Goal: Task Accomplishment & Management: Use online tool/utility

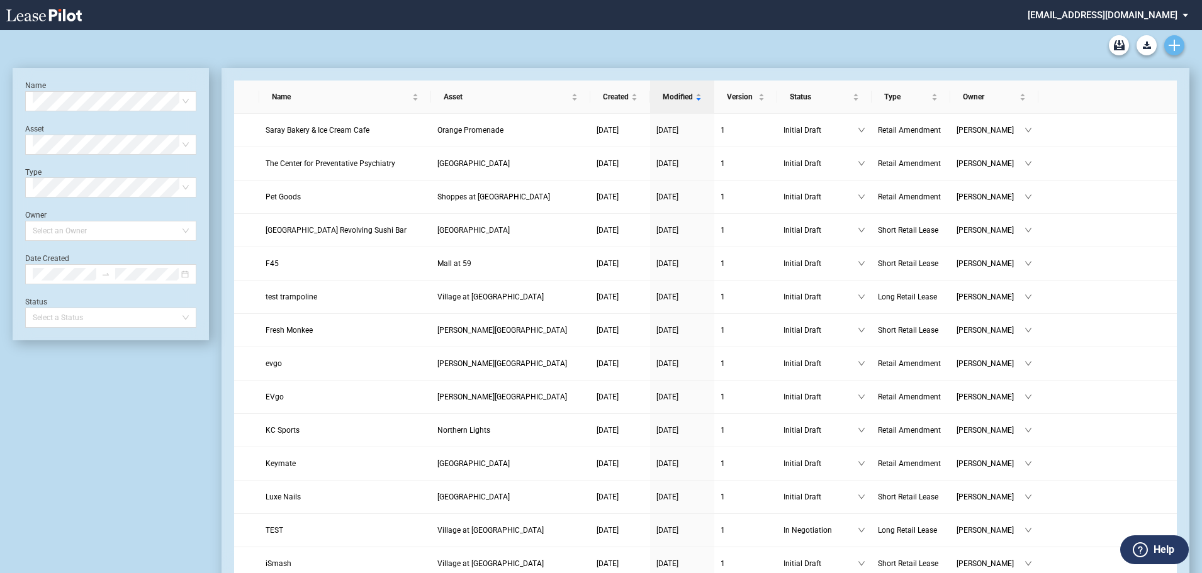
click at [1176, 44] on icon "Create new document" at bounding box center [1174, 45] width 11 height 11
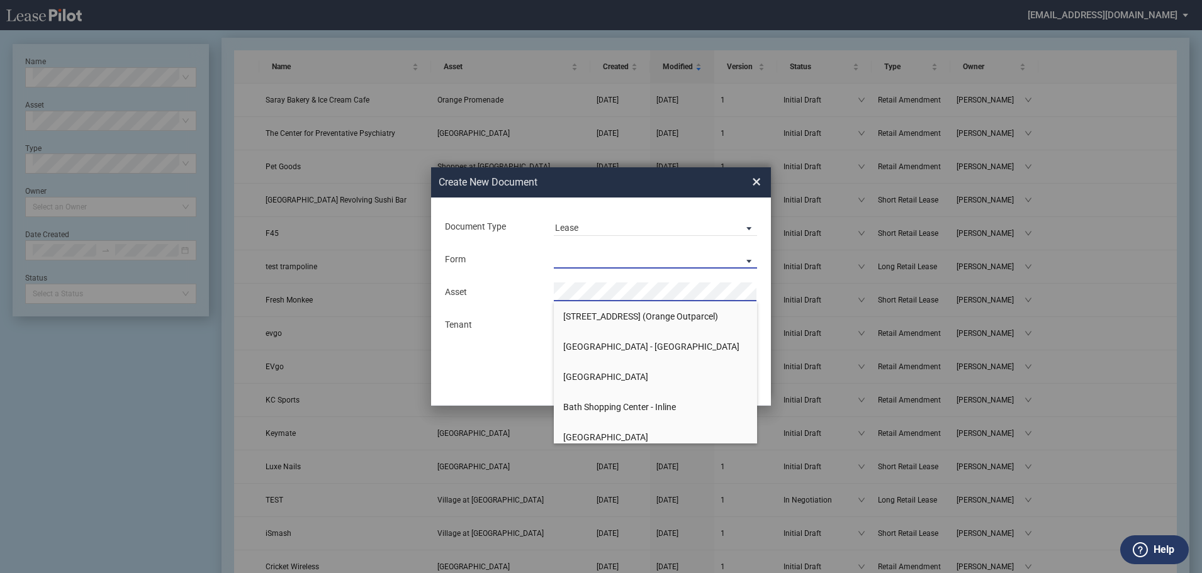
click at [572, 262] on md-select "Long Retail Lease Short Retail Lease" at bounding box center [655, 259] width 203 height 19
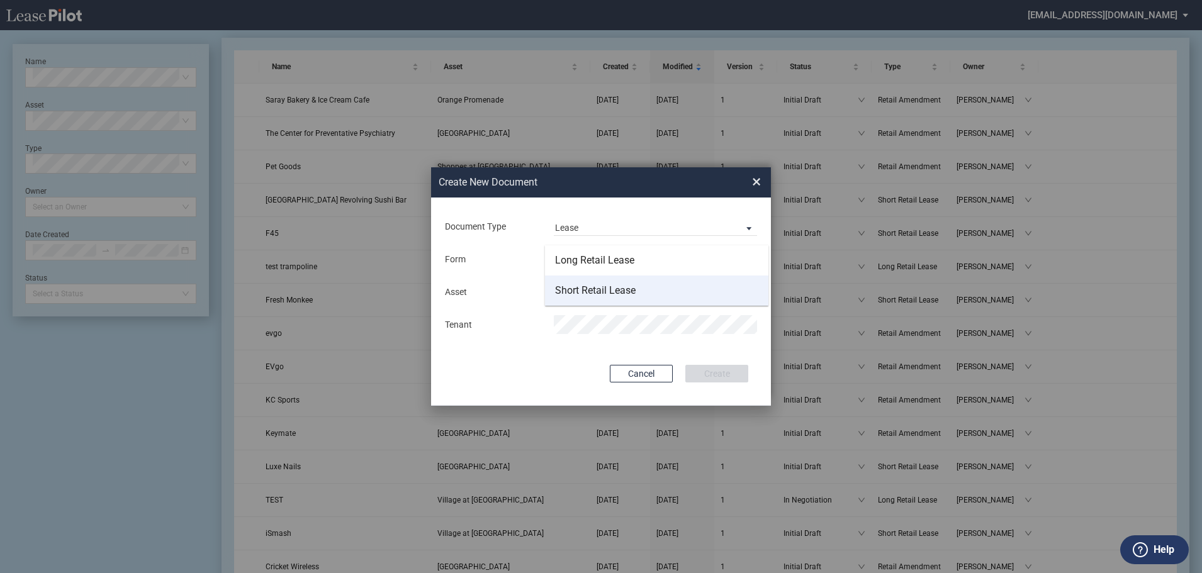
click at [579, 291] on div "Short Retail Lease" at bounding box center [595, 291] width 81 height 14
click at [588, 313] on div "Asset Tenant" at bounding box center [601, 308] width 315 height 65
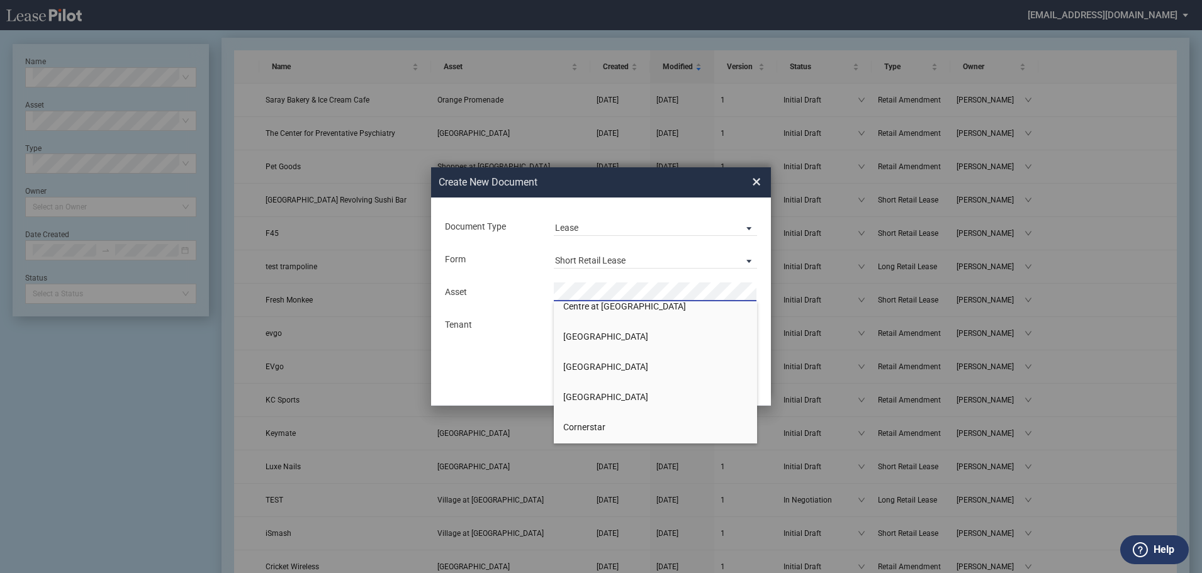
scroll to position [126, 0]
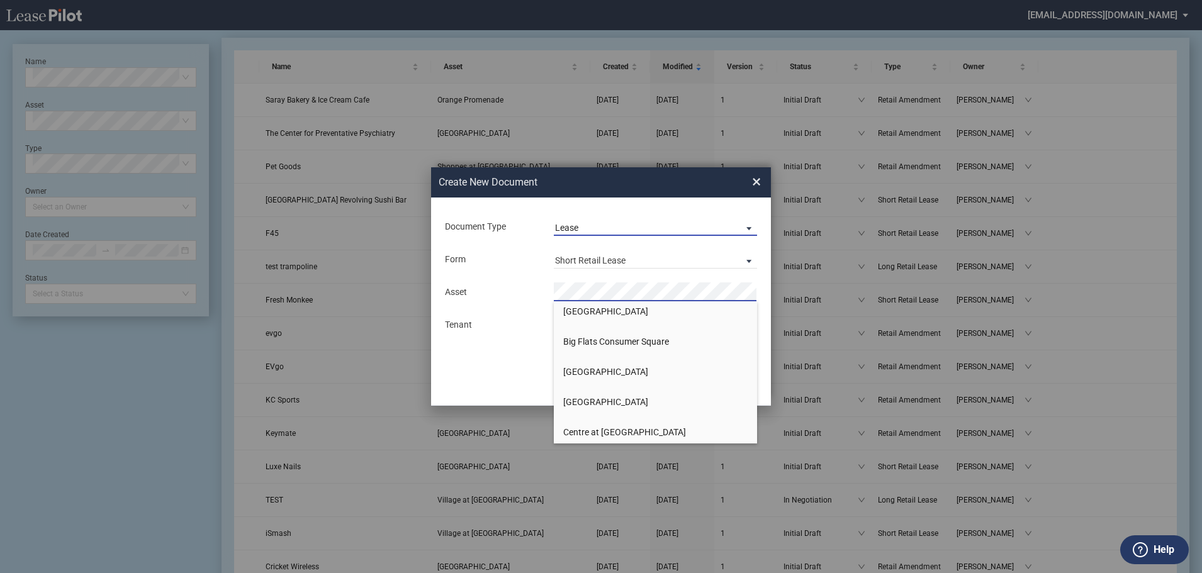
click at [750, 227] on span "Document Type: \aLease\a" at bounding box center [745, 228] width 15 height 13
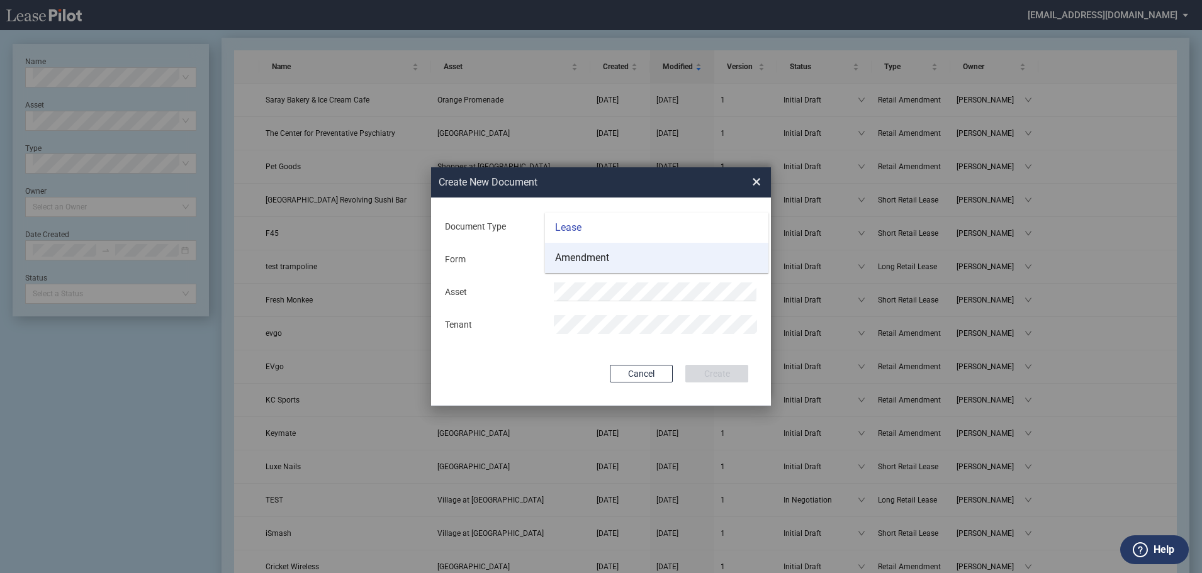
click at [585, 254] on div "Amendment" at bounding box center [582, 258] width 54 height 14
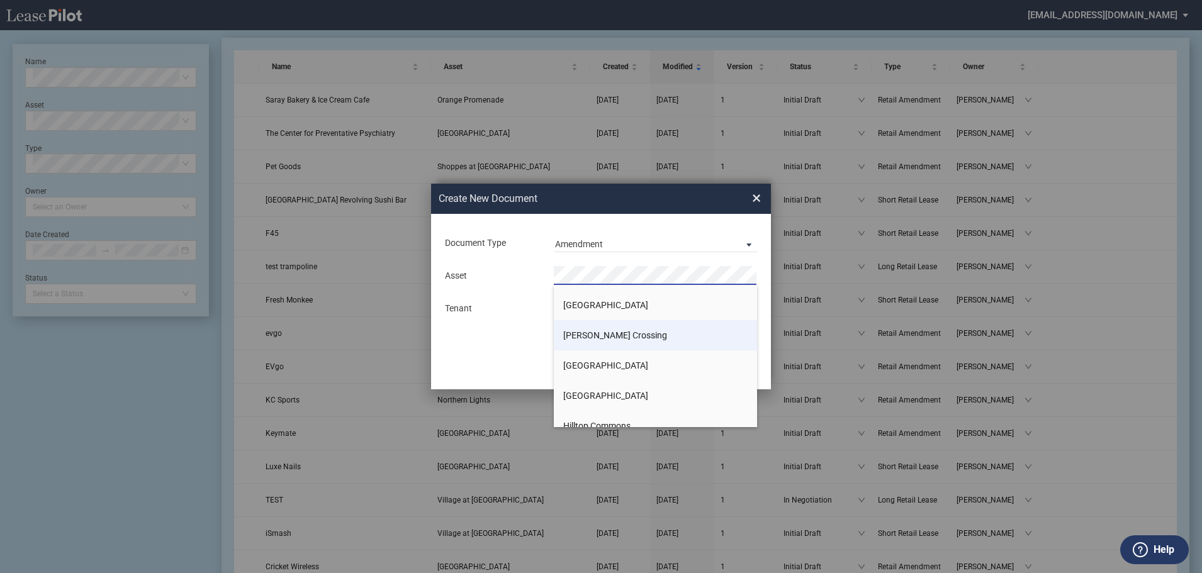
scroll to position [252, 0]
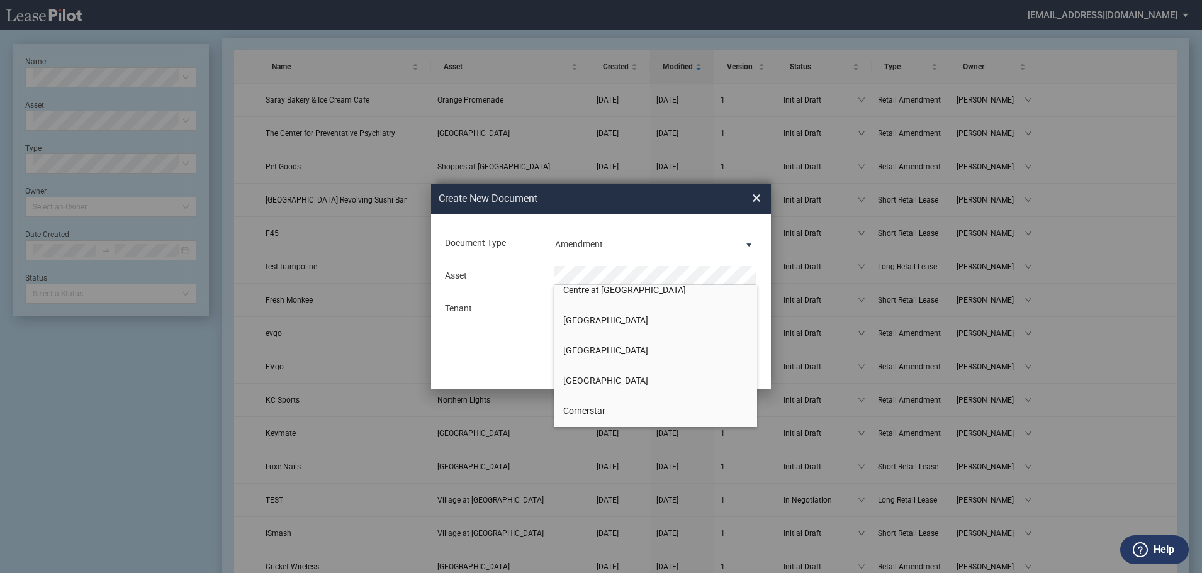
click at [587, 335] on li "[GEOGRAPHIC_DATA]" at bounding box center [655, 320] width 203 height 30
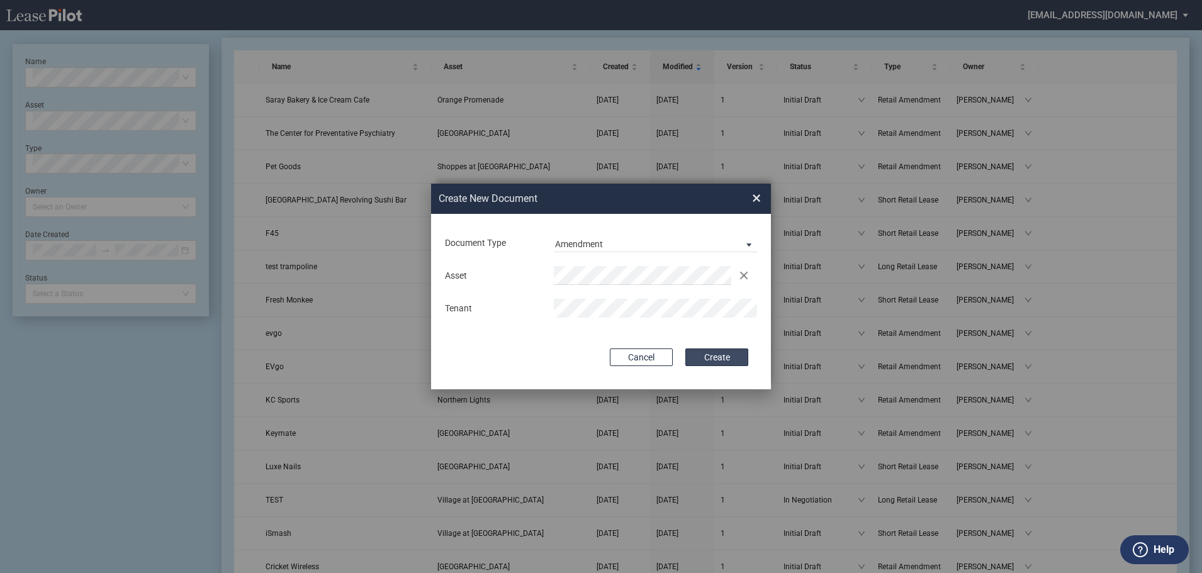
click at [726, 355] on button "Create" at bounding box center [716, 358] width 63 height 18
